Goal: Information Seeking & Learning: Learn about a topic

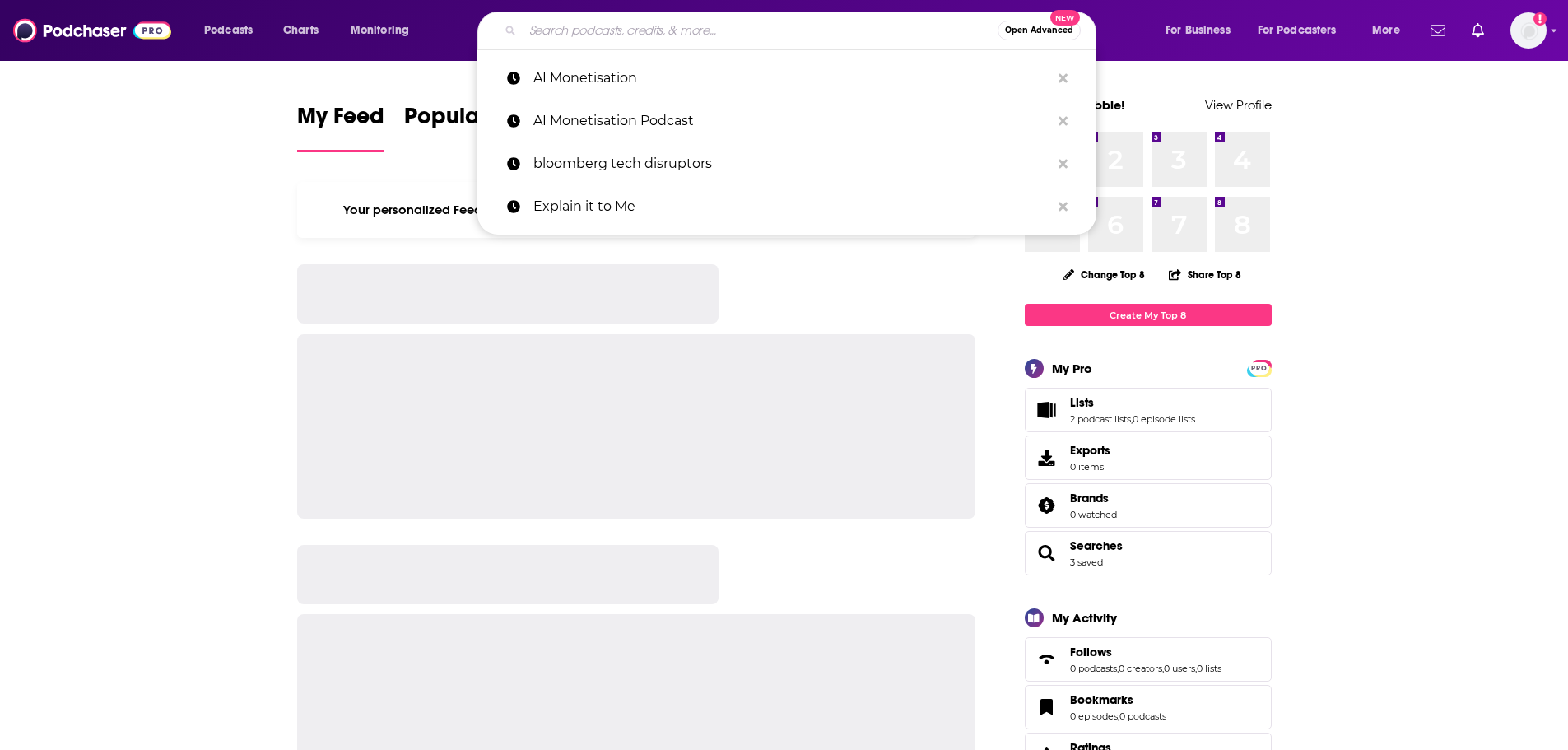
click at [615, 33] on input "Search podcasts, credits, & more..." at bounding box center [760, 30] width 475 height 27
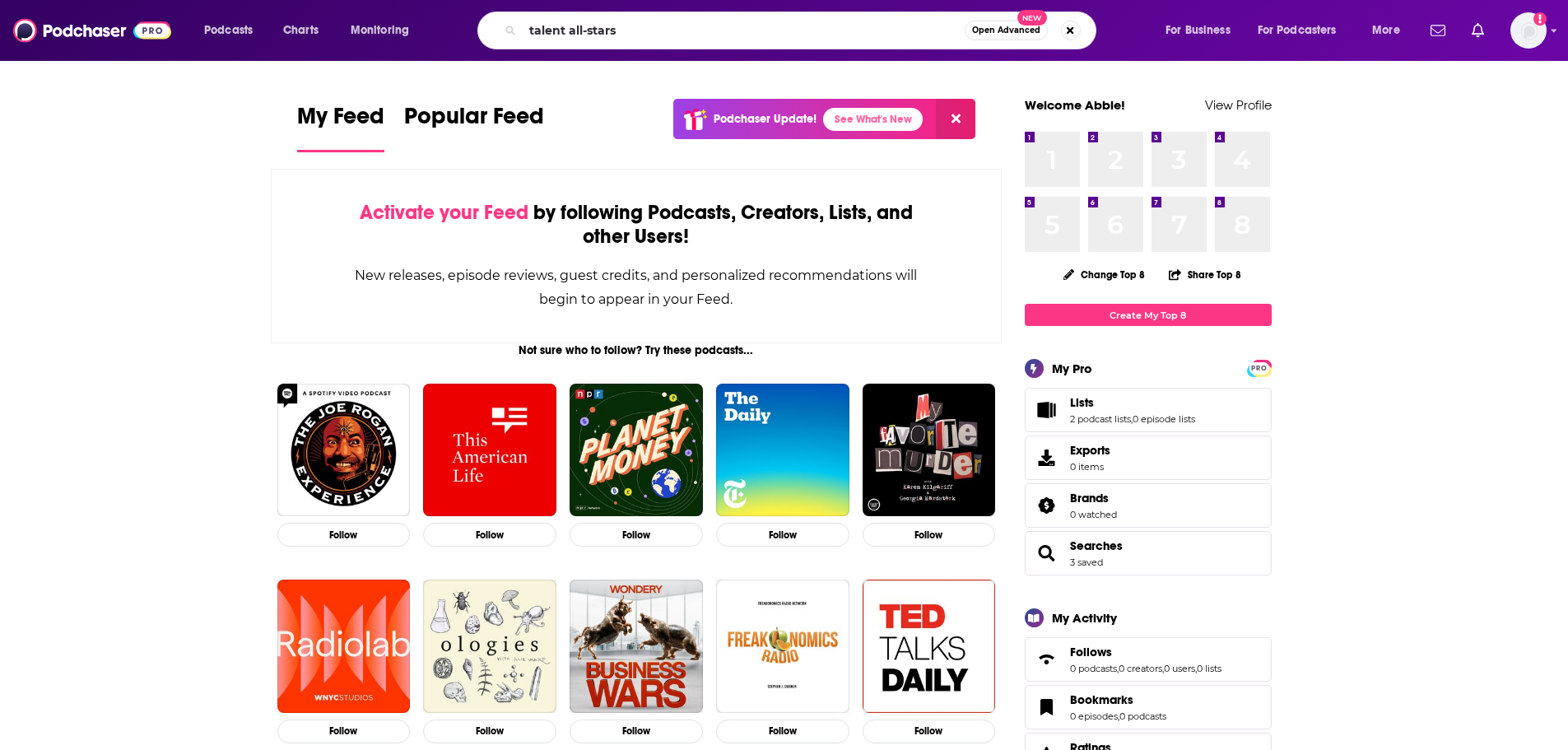
type input "talent all-stars"
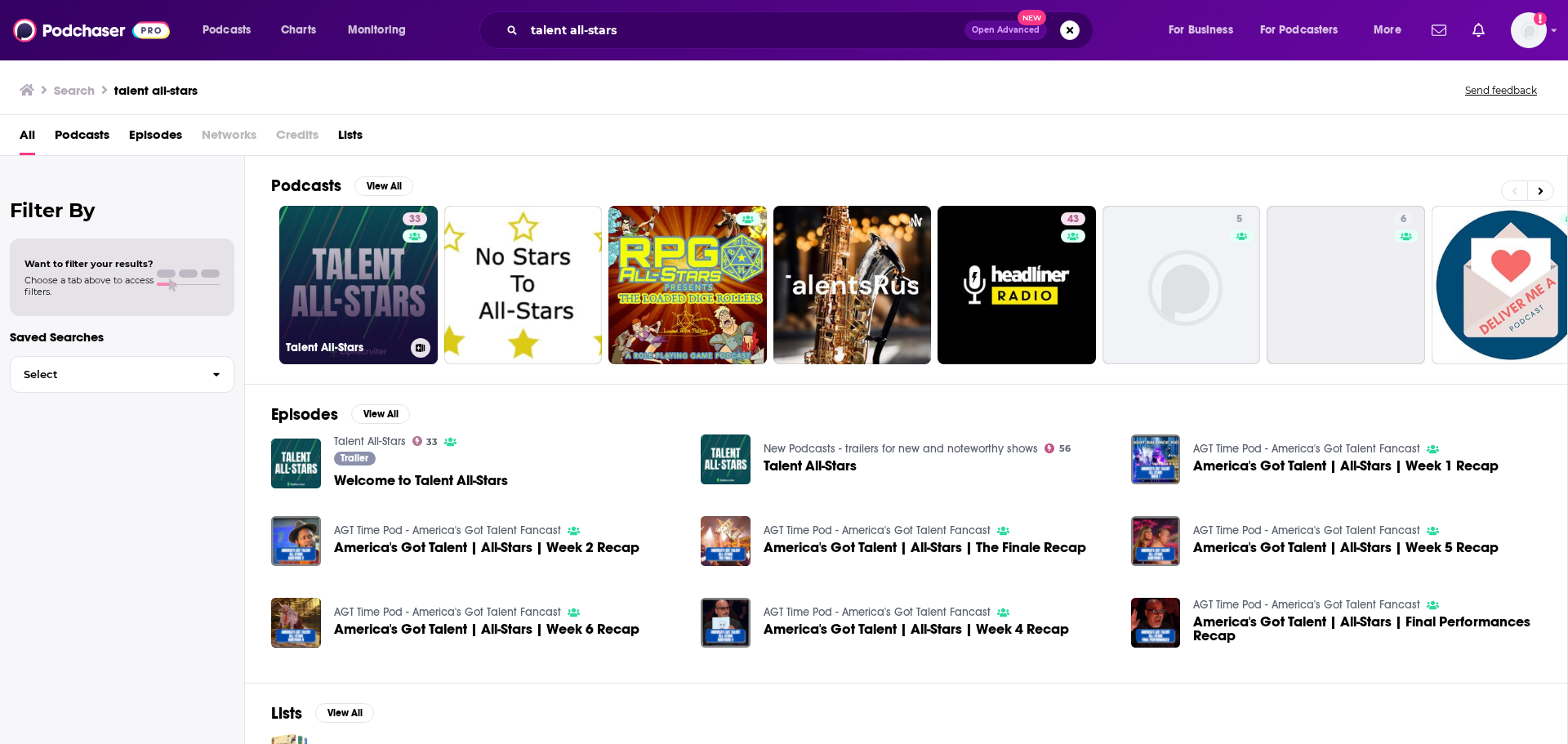
click at [355, 266] on link "33 Talent All-Stars" at bounding box center [358, 284] width 159 height 159
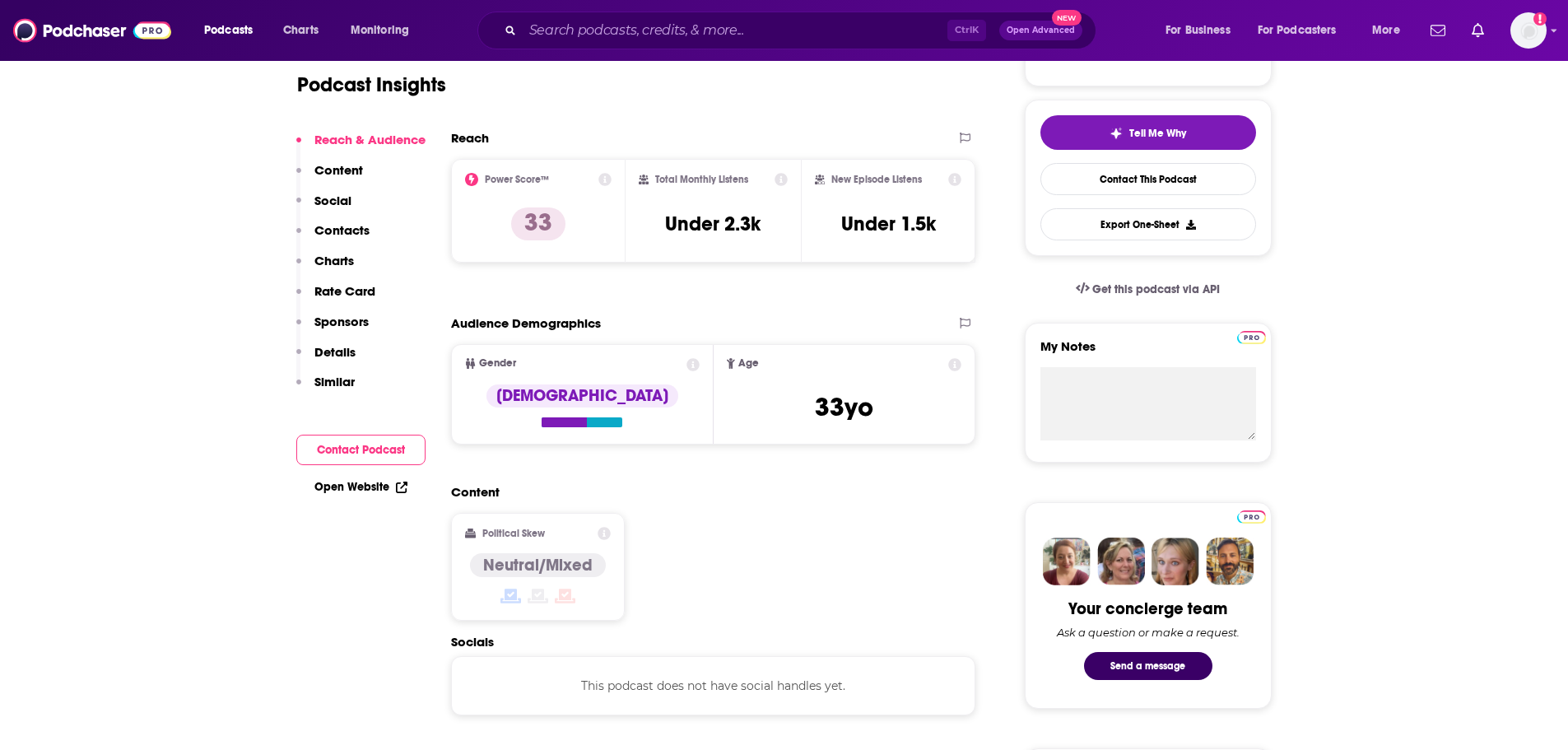
scroll to position [346, 0]
